Goal: Task Accomplishment & Management: Complete application form

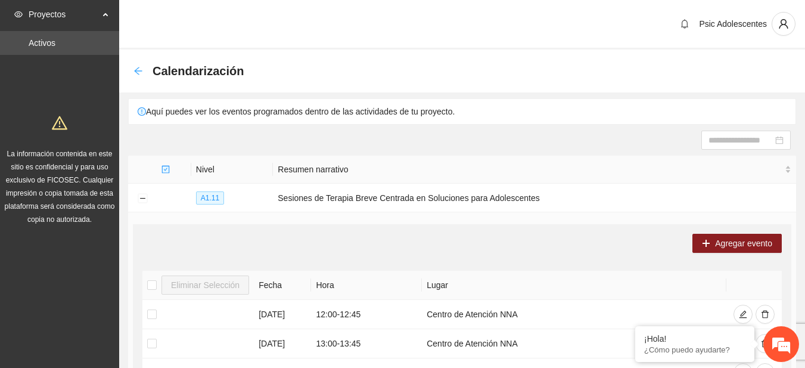
click at [136, 75] on icon "arrow-left" at bounding box center [139, 71] width 10 height 10
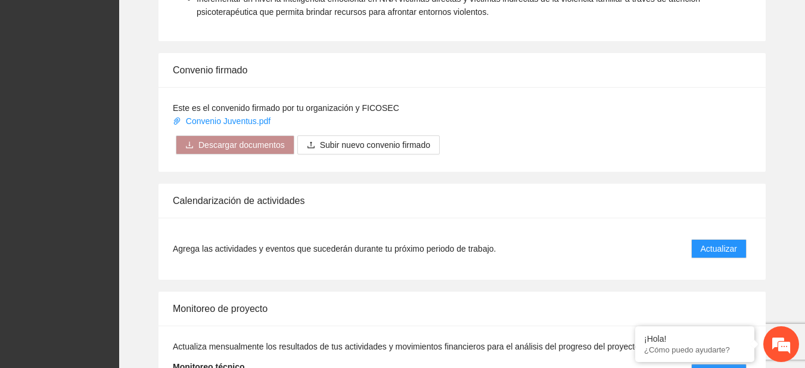
scroll to position [970, 0]
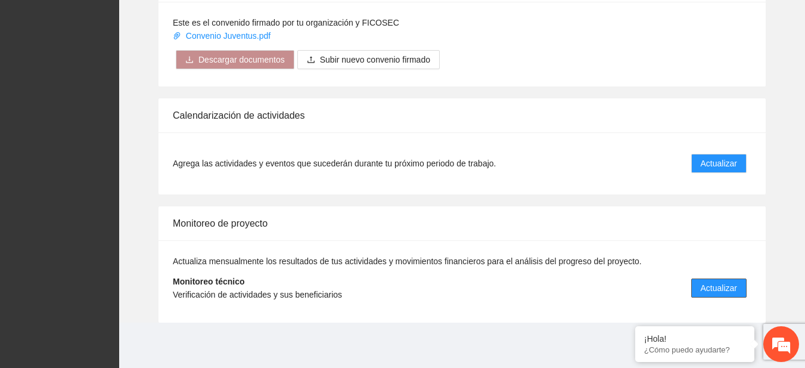
click at [729, 286] on span "Actualizar" at bounding box center [719, 287] width 36 height 13
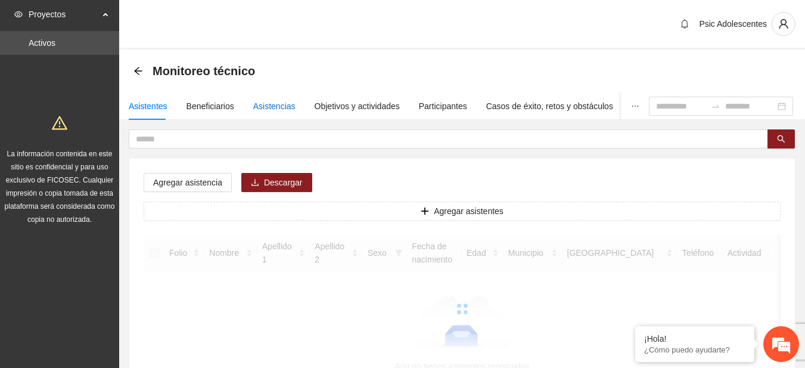
click at [270, 100] on div "Asistencias" at bounding box center [274, 106] width 42 height 13
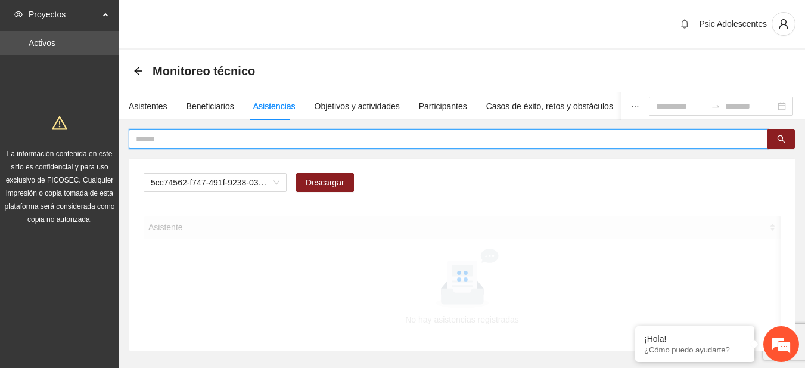
click at [231, 137] on input "text" at bounding box center [444, 138] width 616 height 13
type input "*****"
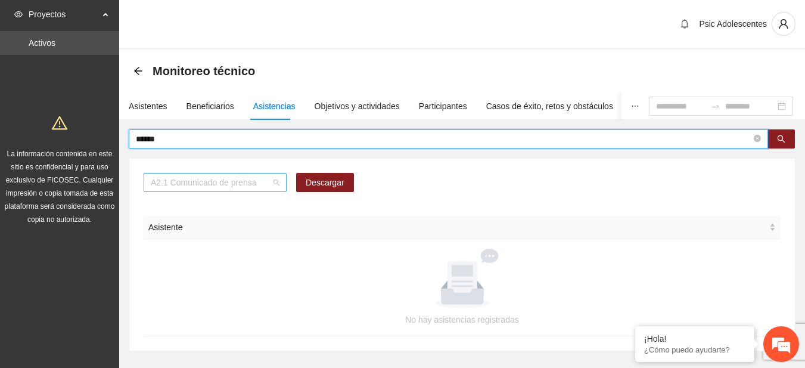
click at [276, 184] on span "A2.1 Comunicado de prensa" at bounding box center [215, 182] width 129 height 18
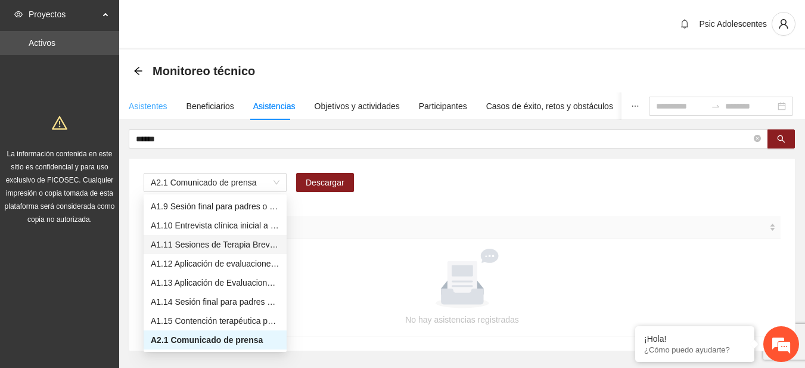
click at [148, 113] on div "Asistentes" at bounding box center [148, 105] width 39 height 27
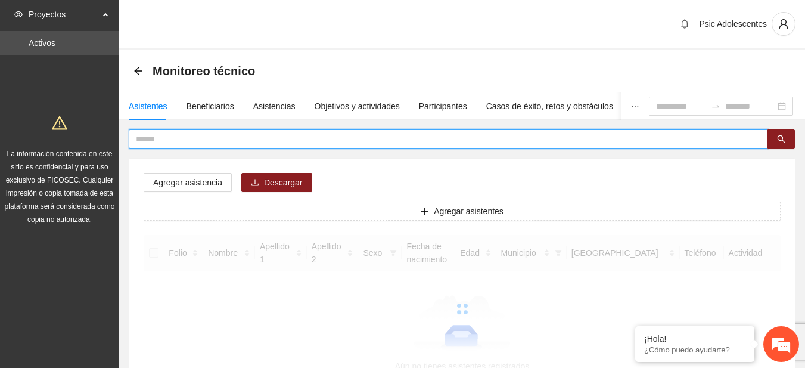
click at [165, 138] on input "text" at bounding box center [444, 138] width 616 height 13
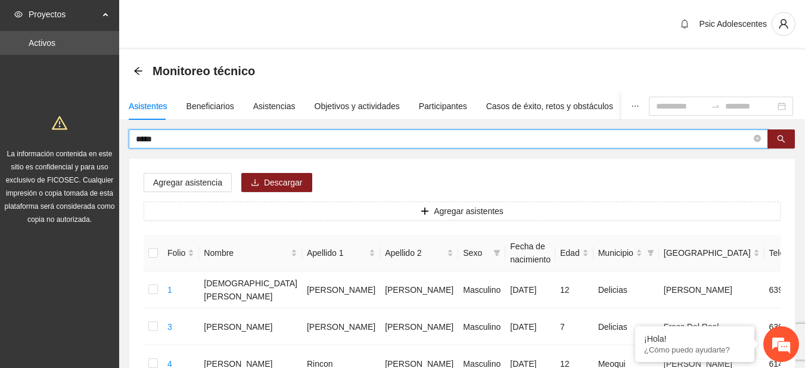
type input "*****"
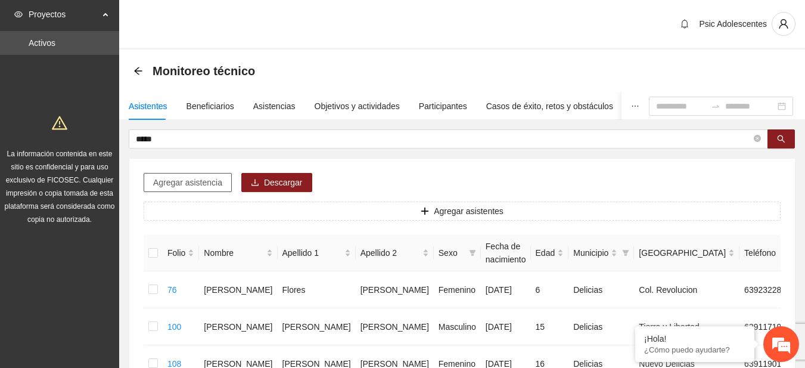
click at [177, 176] on span "Agregar asistencia" at bounding box center [187, 182] width 69 height 13
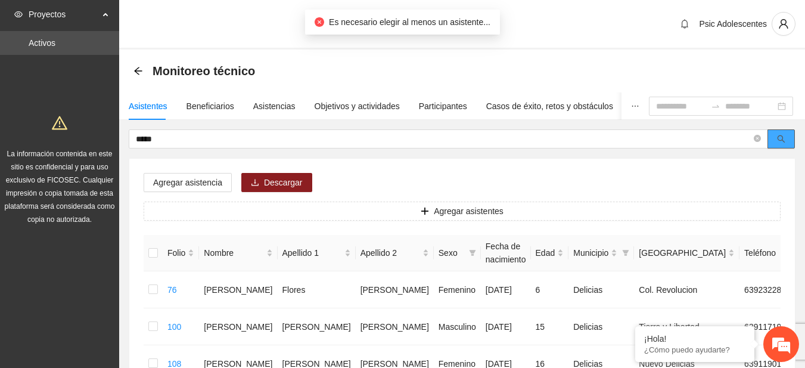
click at [794, 136] on button "button" at bounding box center [781, 138] width 27 height 19
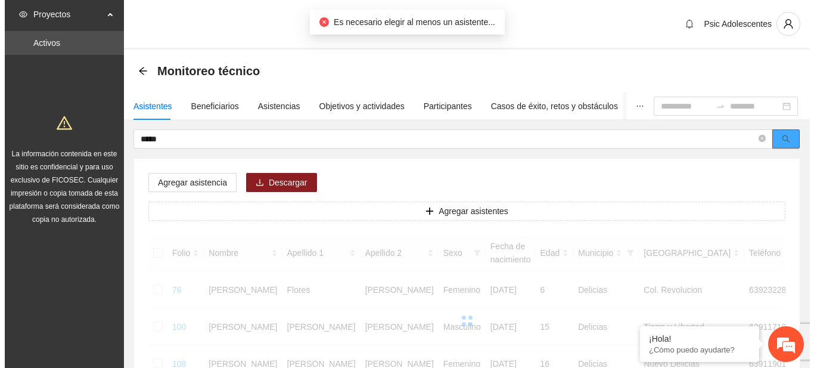
scroll to position [108, 0]
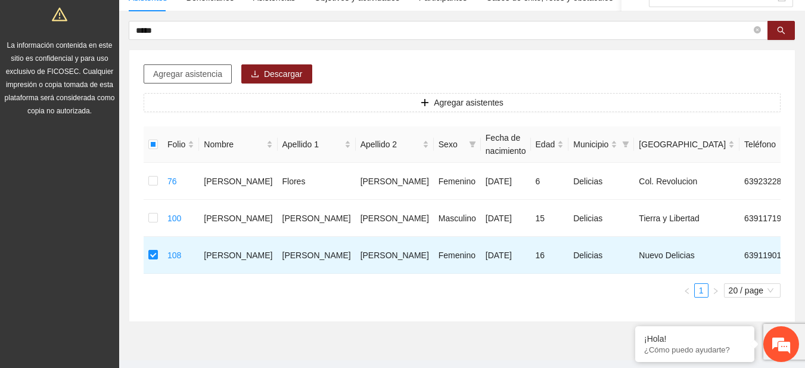
click at [172, 66] on button "Agregar asistencia" at bounding box center [188, 73] width 88 height 19
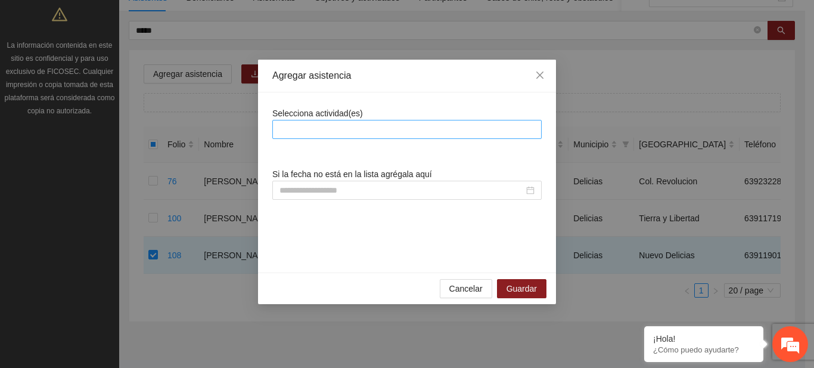
click at [320, 136] on div at bounding box center [406, 129] width 269 height 19
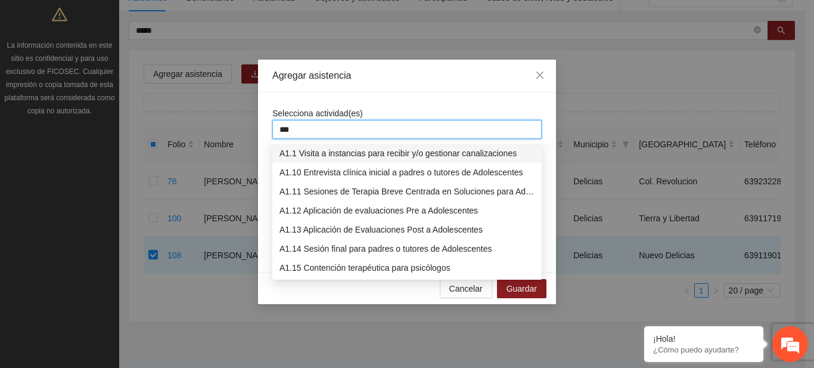
type input "****"
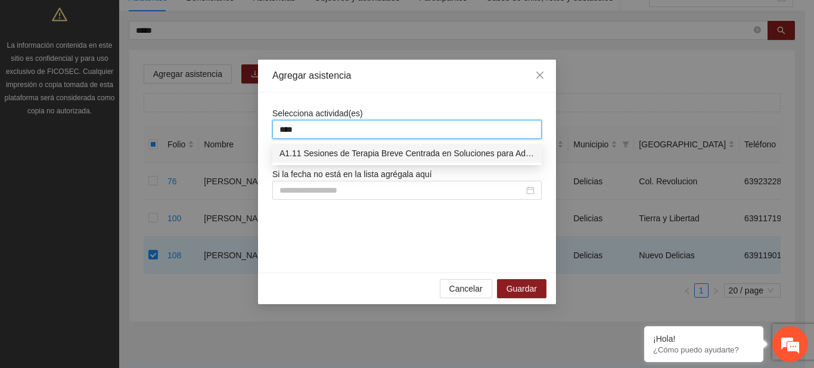
click at [322, 148] on div "A1.11 Sesiones de Terapia Breve Centrada en Soluciones para Adolescentes" at bounding box center [407, 153] width 255 height 13
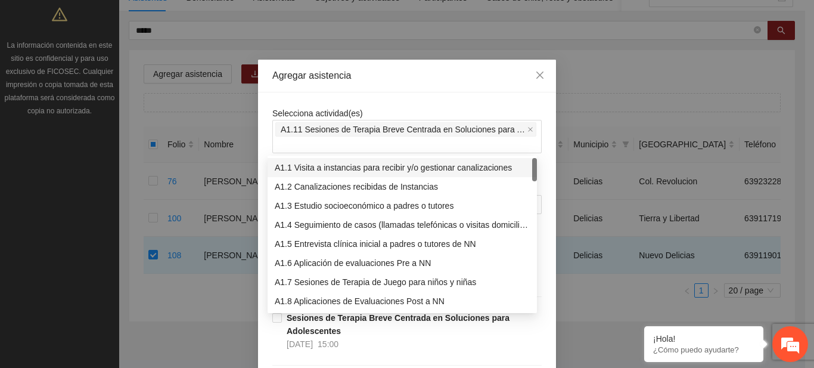
click at [389, 83] on div "Agregar asistencia" at bounding box center [407, 76] width 298 height 33
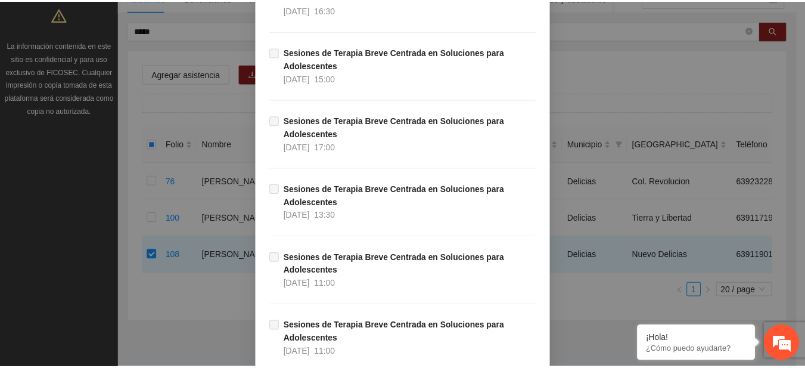
scroll to position [14632, 0]
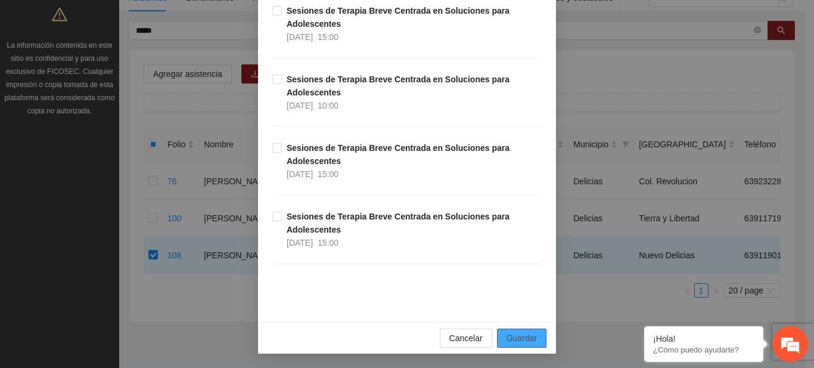
click at [524, 341] on span "Guardar" at bounding box center [522, 337] width 30 height 13
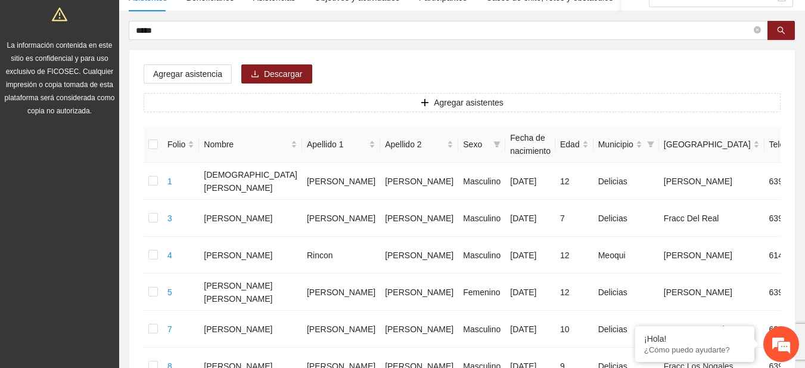
scroll to position [0, 0]
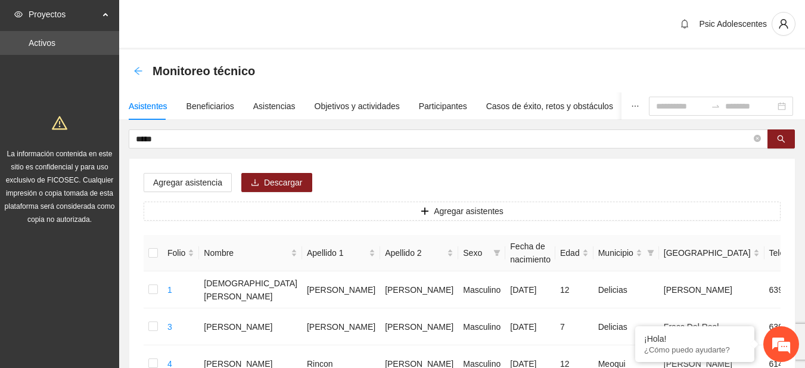
click at [137, 69] on icon "arrow-left" at bounding box center [138, 71] width 8 height 8
